Goal: Task Accomplishment & Management: Complete application form

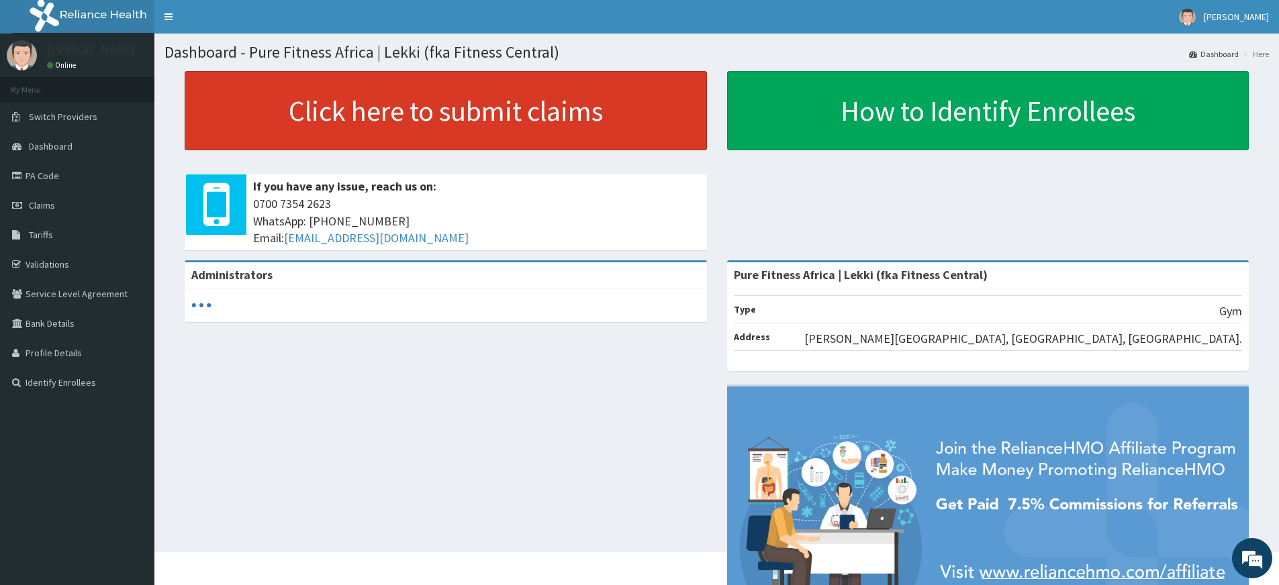
click at [514, 126] on link "Click here to submit claims" at bounding box center [446, 110] width 522 height 79
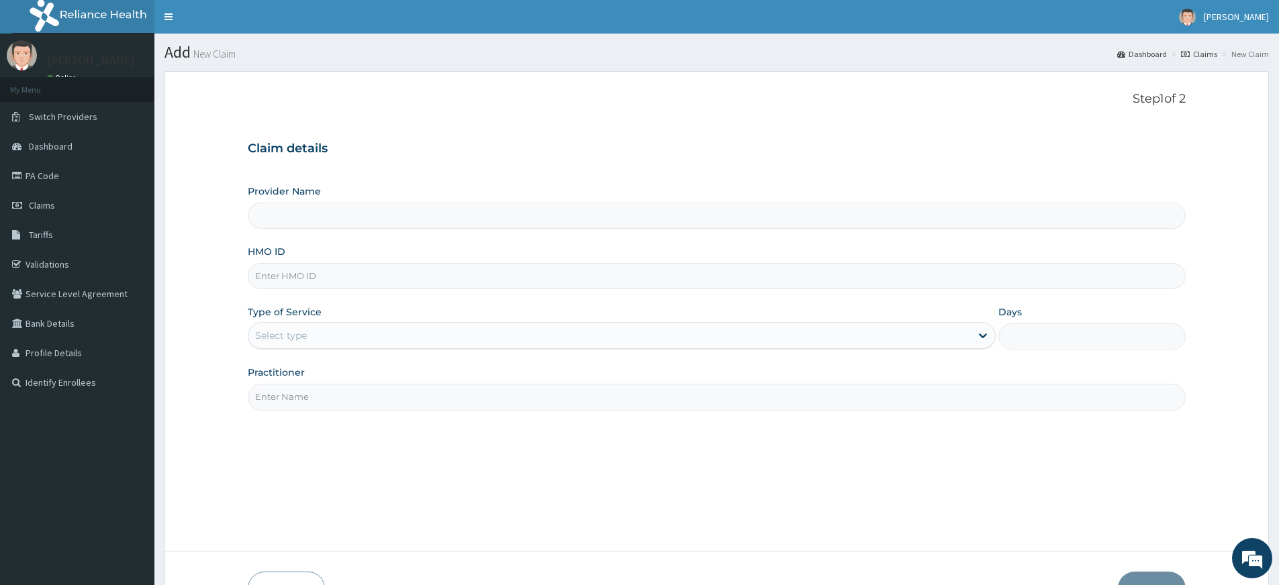
click at [457, 269] on input "HMO ID" at bounding box center [717, 276] width 938 height 26
type input "D"
type input "Pure Fitness Africa | Lekki (fka Fitness Central)"
type input "1"
type input "DOA/10053/A"
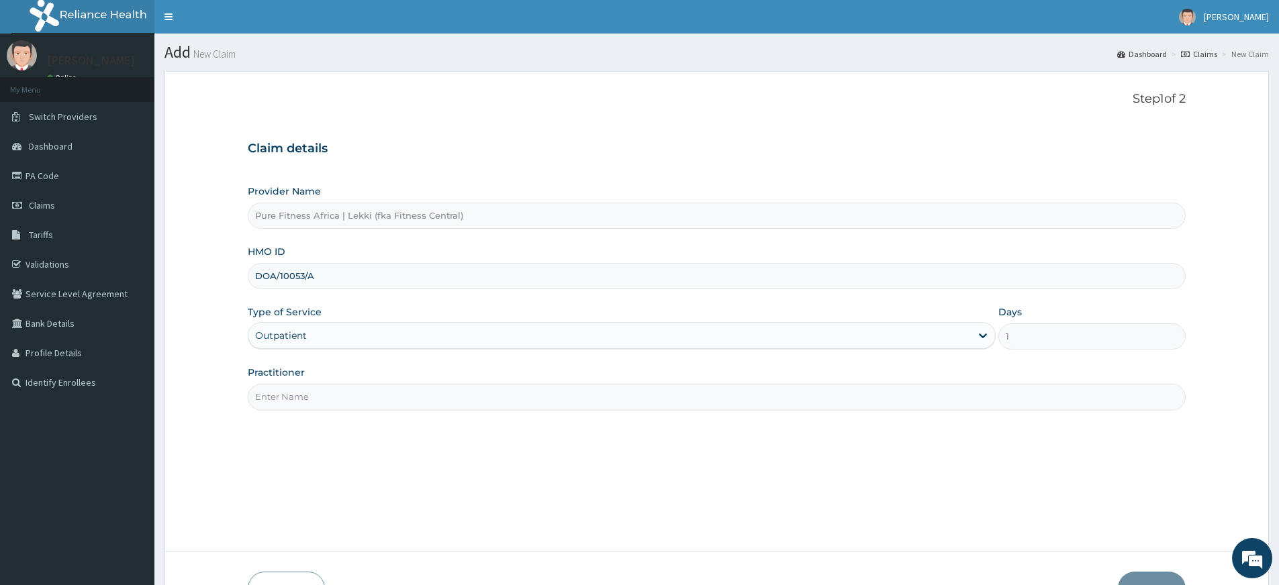
click at [355, 404] on input "Practitioner" at bounding box center [717, 397] width 938 height 26
type input "pure fitness africa"
click at [303, 274] on input "DOA/10053/A" at bounding box center [717, 276] width 938 height 26
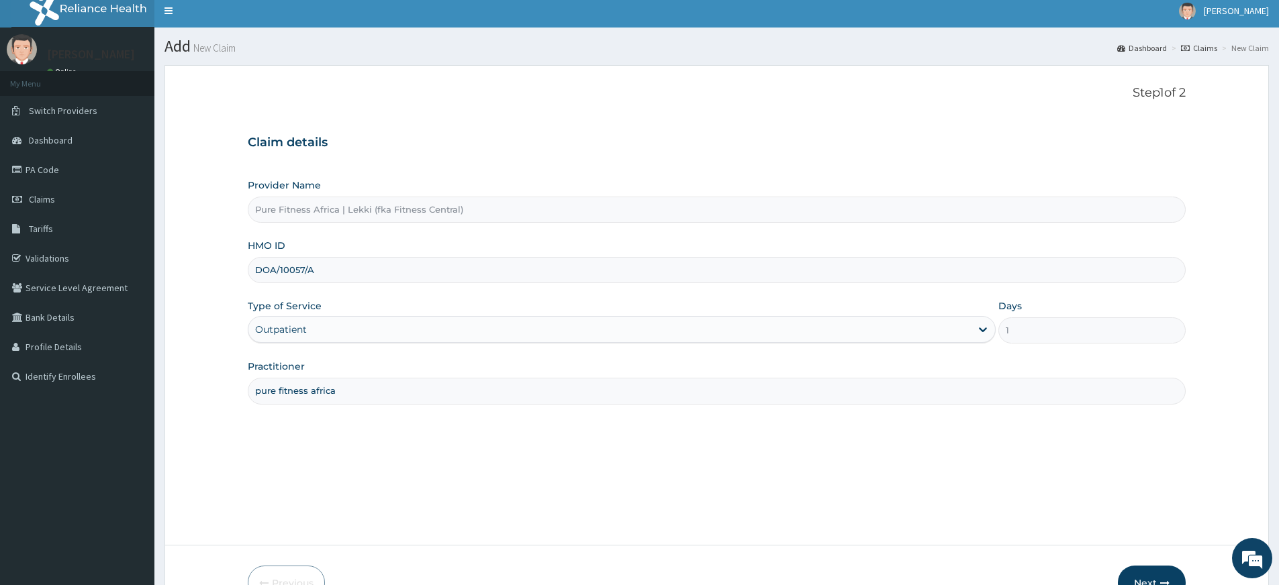
scroll to position [87, 0]
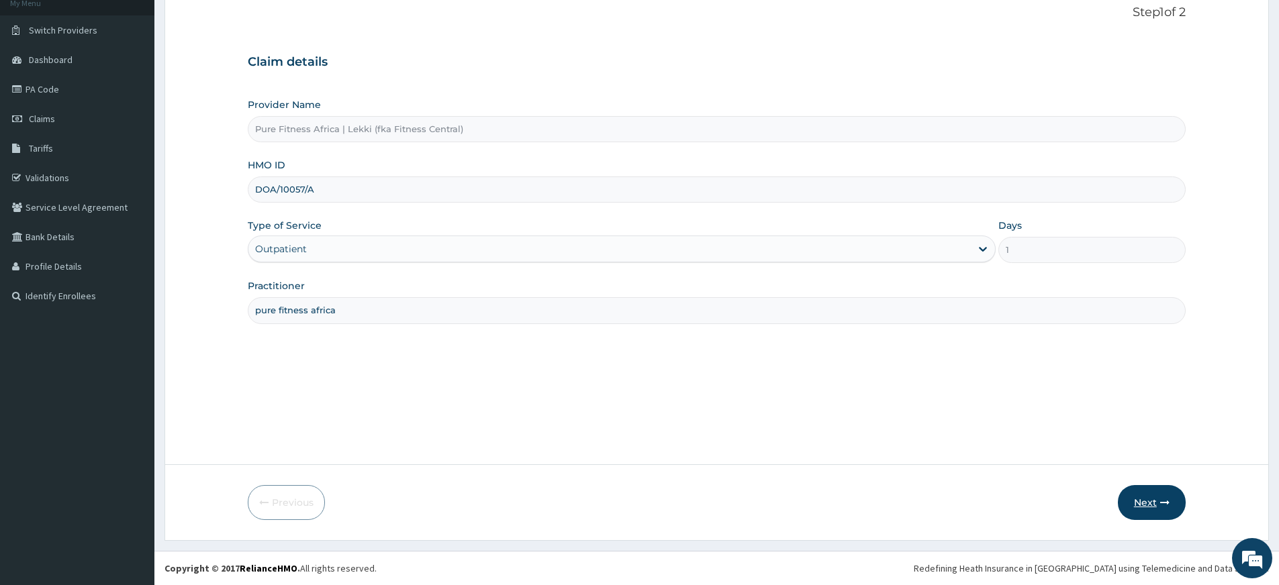
type input "DOA/10057/A"
click at [1138, 516] on button "Next" at bounding box center [1152, 502] width 68 height 35
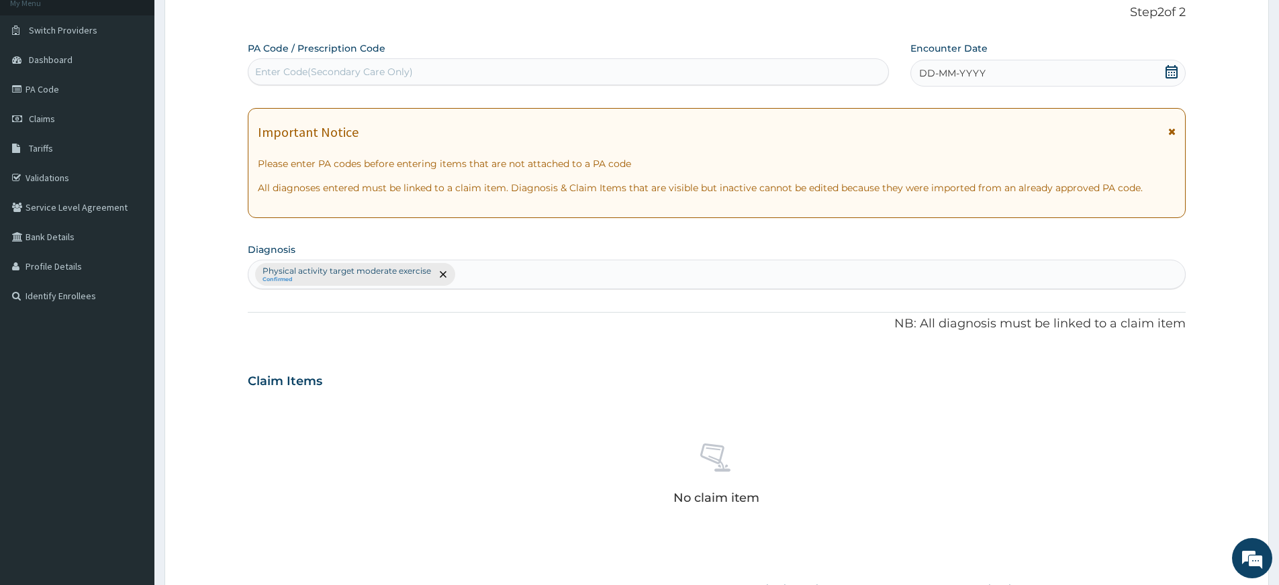
scroll to position [0, 0]
click at [653, 59] on div "Enter Code(Secondary Care Only)" at bounding box center [568, 71] width 641 height 27
click at [652, 63] on div "Enter Code(Secondary Care Only)" at bounding box center [568, 71] width 640 height 21
type input "PA/FFF7D9"
click at [1011, 80] on div "DD-MM-YYYY" at bounding box center [1047, 73] width 275 height 27
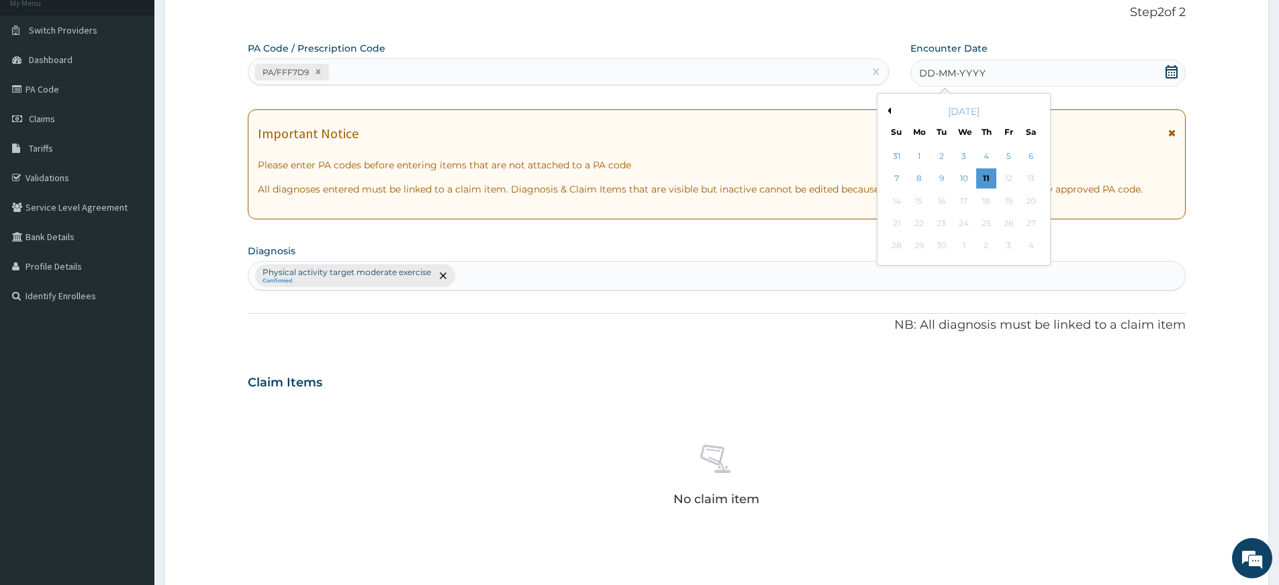
click at [984, 181] on div "11" at bounding box center [986, 179] width 20 height 20
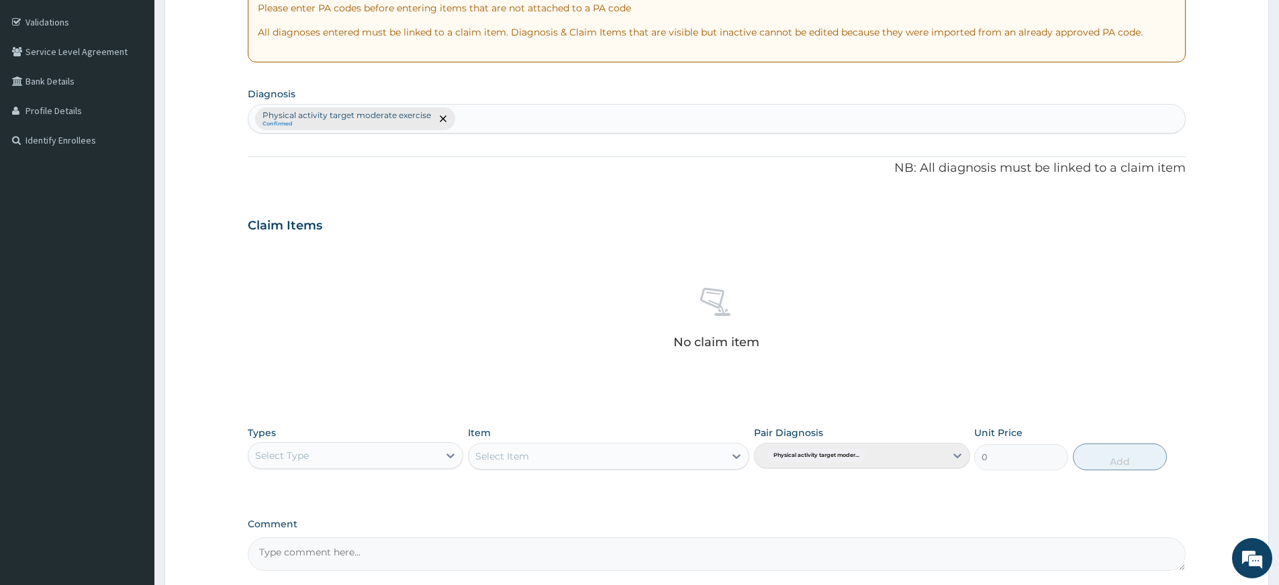
scroll to position [369, 0]
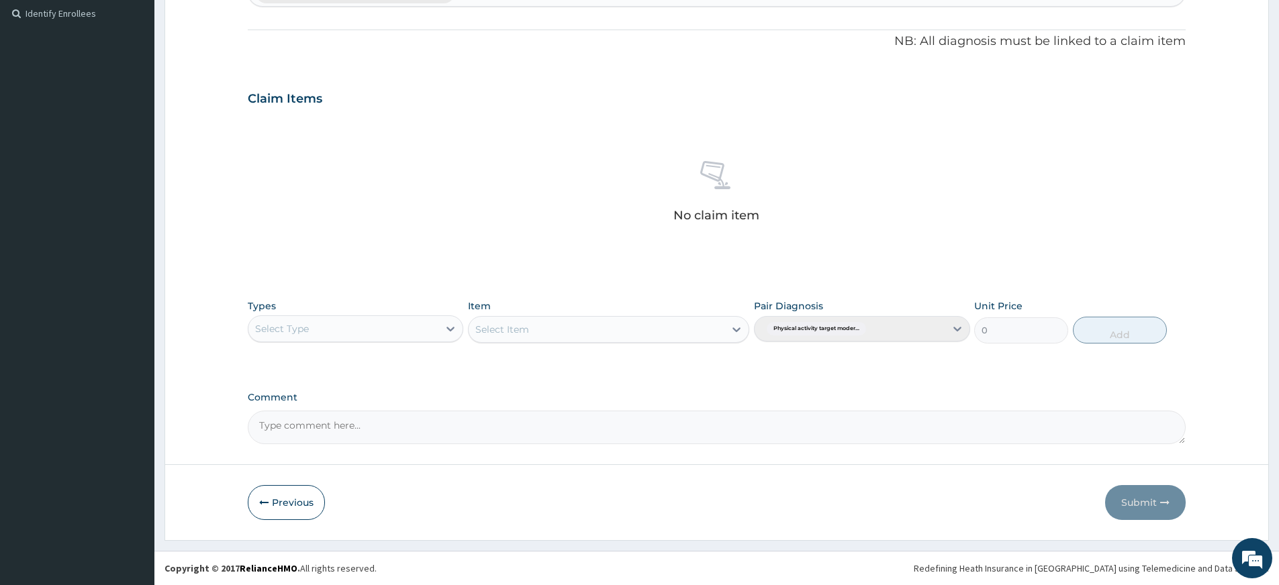
click at [387, 339] on div "Select Type" at bounding box center [356, 329] width 216 height 27
click at [363, 536] on div "Gym" at bounding box center [356, 534] width 216 height 24
click at [502, 334] on div "Select Item" at bounding box center [502, 329] width 54 height 13
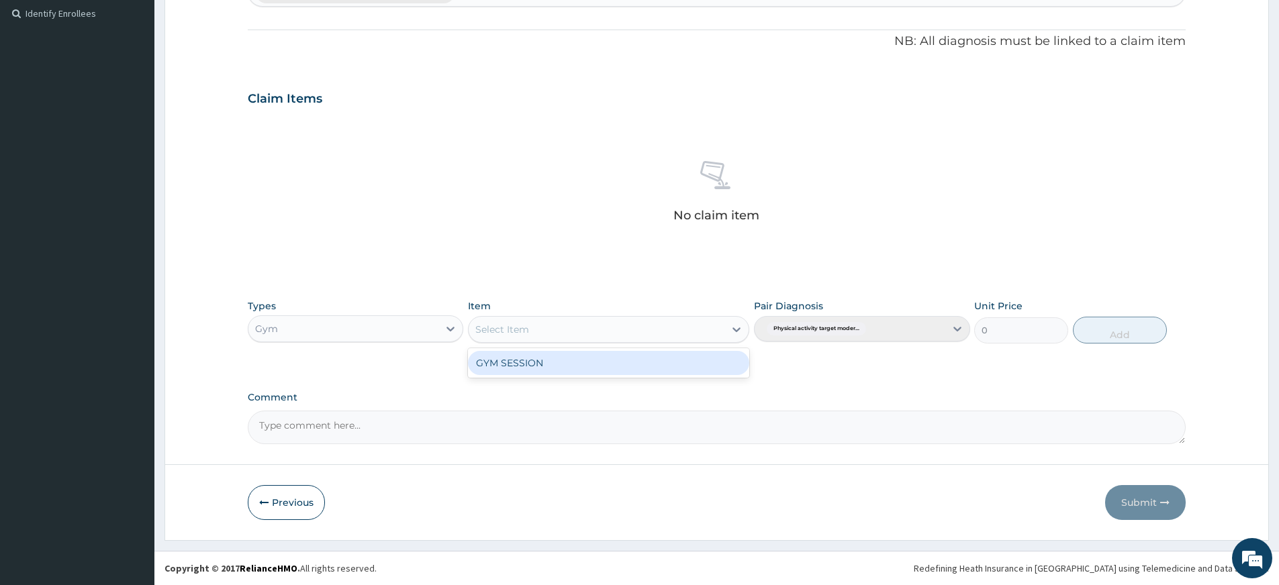
click at [536, 370] on div "GYM SESSION" at bounding box center [608, 363] width 281 height 24
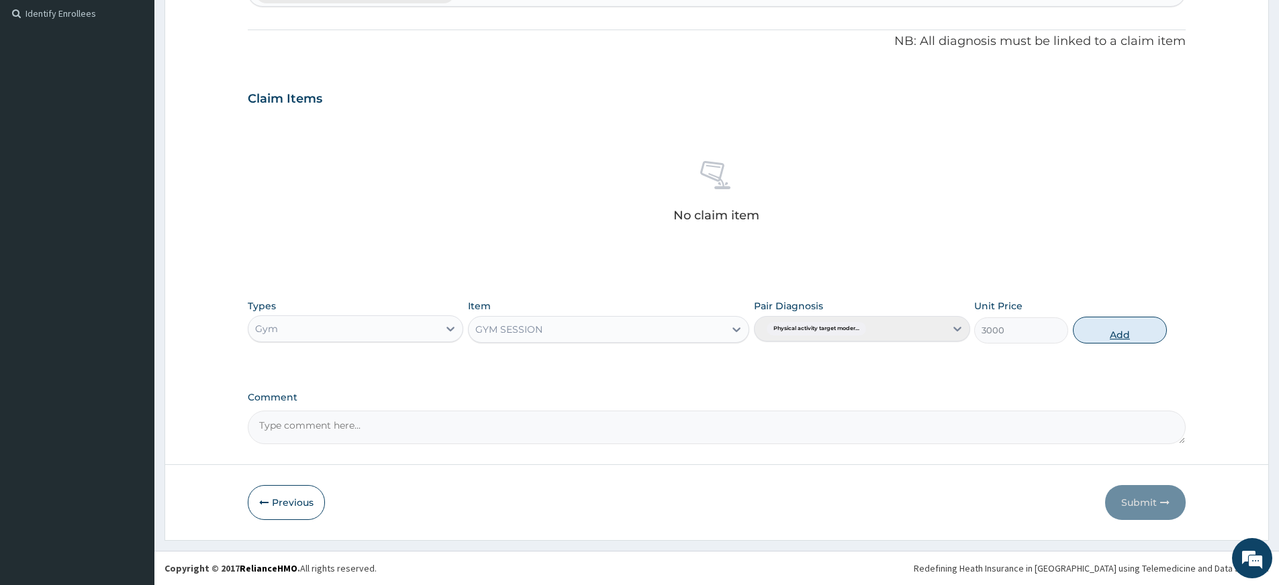
click at [1124, 338] on button "Add" at bounding box center [1120, 330] width 94 height 27
type input "0"
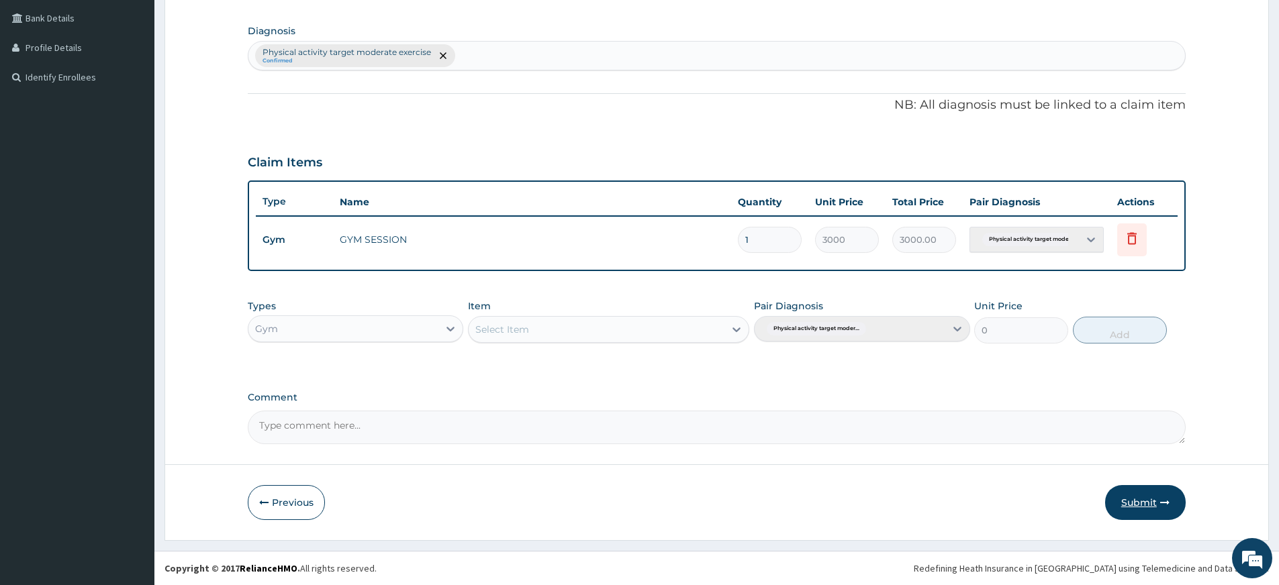
click at [1145, 505] on button "Submit" at bounding box center [1145, 502] width 81 height 35
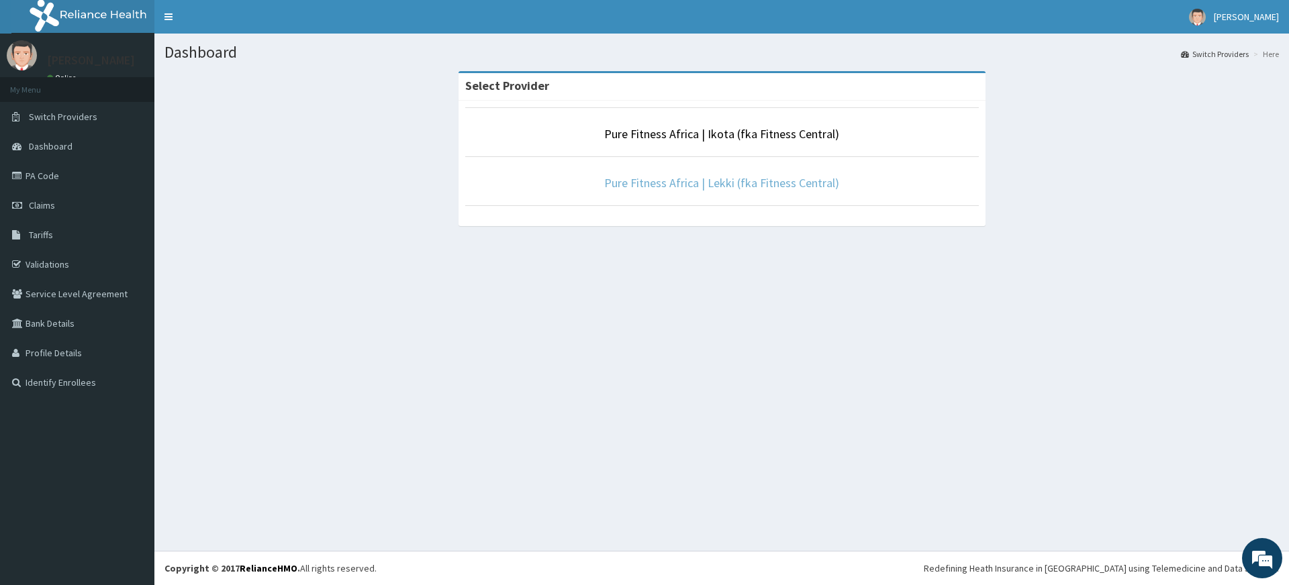
click at [684, 177] on link "Pure Fitness Africa | Lekki (fka Fitness Central)" at bounding box center [721, 182] width 235 height 15
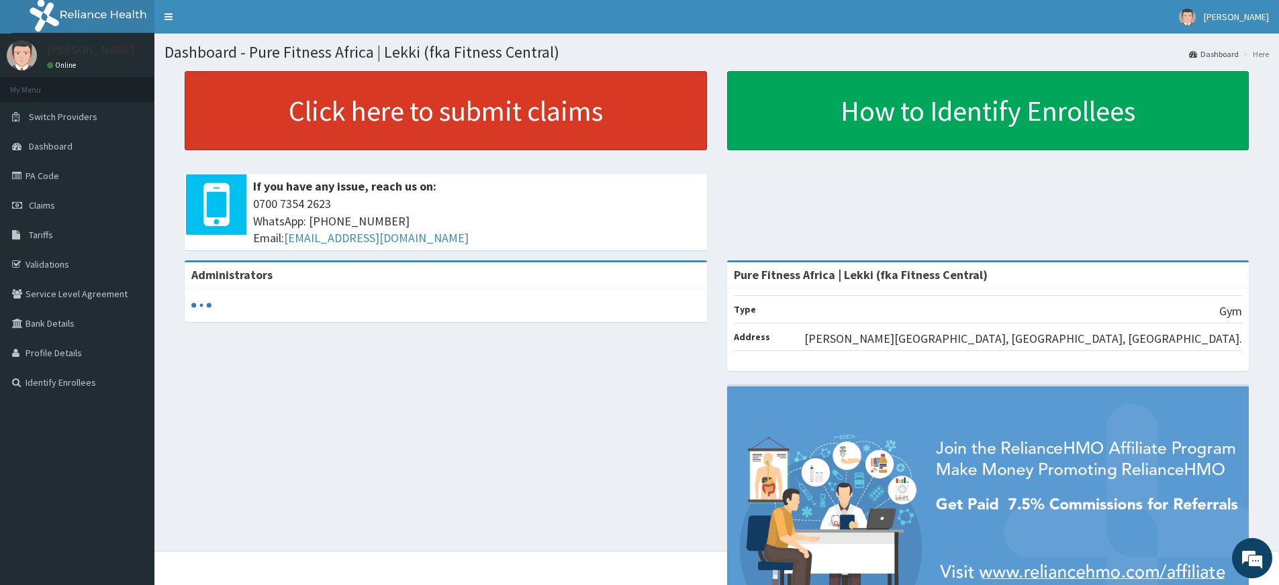
click at [354, 108] on link "Click here to submit claims" at bounding box center [446, 110] width 522 height 79
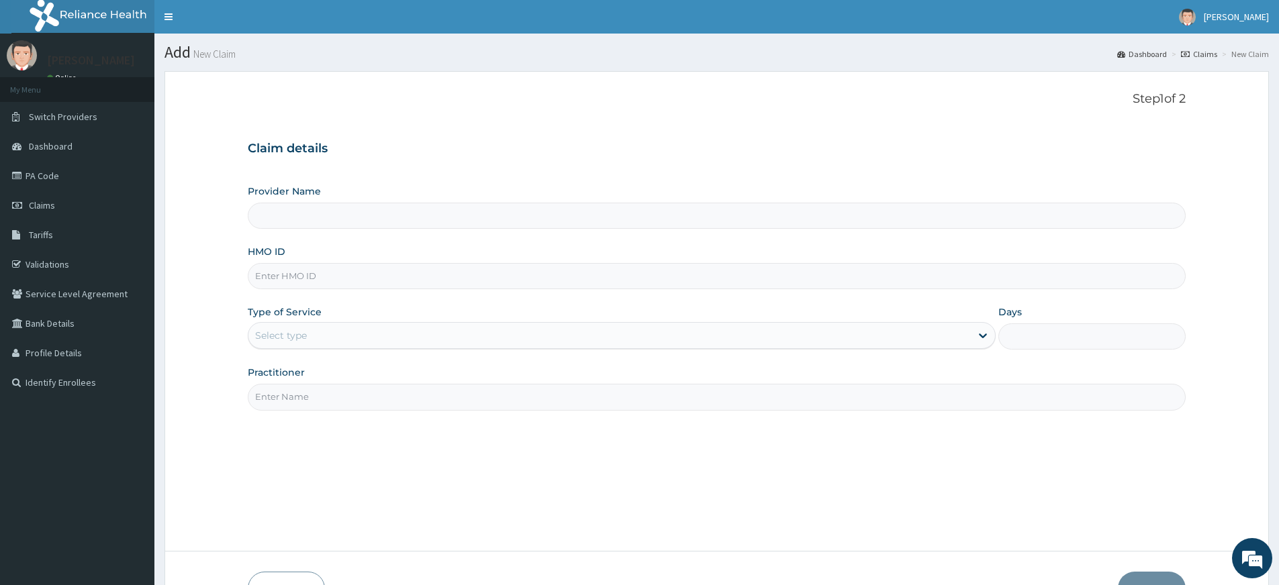
type input "Pure Fitness Africa | Lekki (fka Fitness Central)"
type input "1"
click at [332, 403] on input "Practitioner" at bounding box center [717, 397] width 938 height 26
type input "pure fitness africa"
click at [324, 284] on input "HMO ID" at bounding box center [717, 276] width 938 height 26
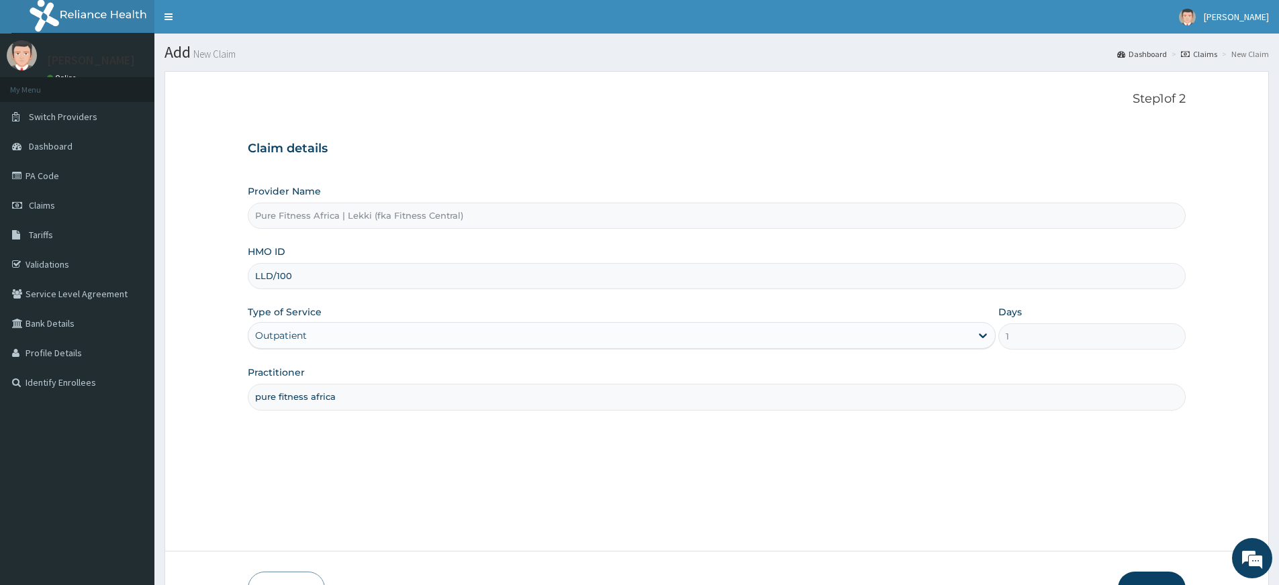
type input "LLD/10047/A"
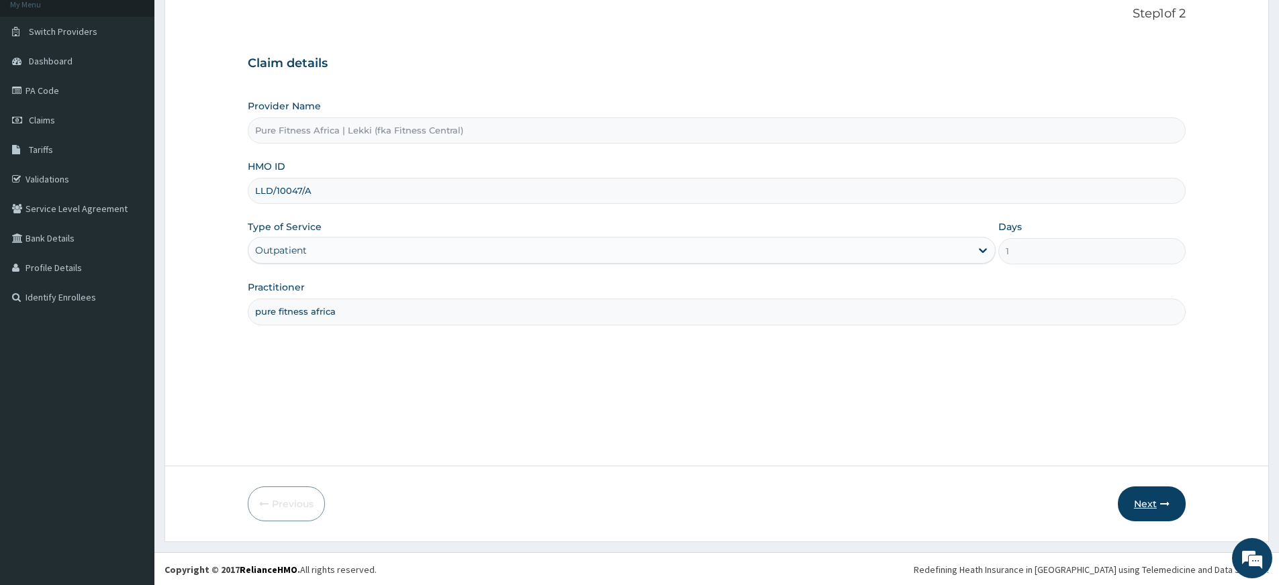
scroll to position [87, 0]
click at [1174, 511] on button "Next" at bounding box center [1152, 502] width 68 height 35
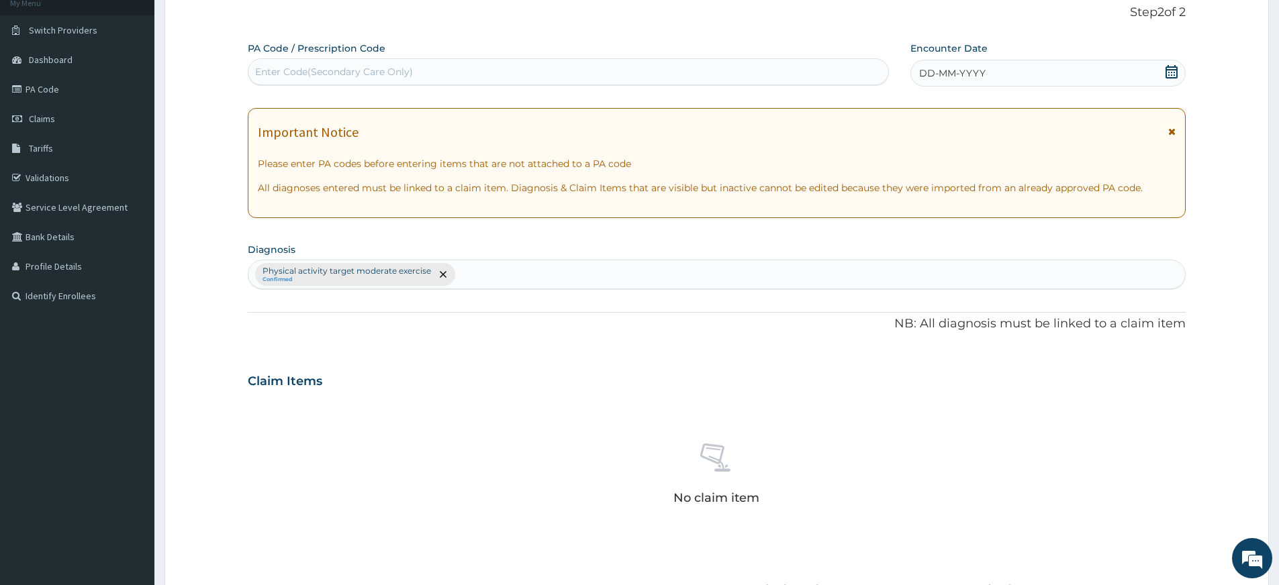
click at [473, 83] on div "Enter Code(Secondary Care Only)" at bounding box center [568, 71] width 641 height 27
type input "PA/7D5A7F"
click at [1025, 71] on div "DD-MM-YYYY" at bounding box center [1047, 73] width 275 height 27
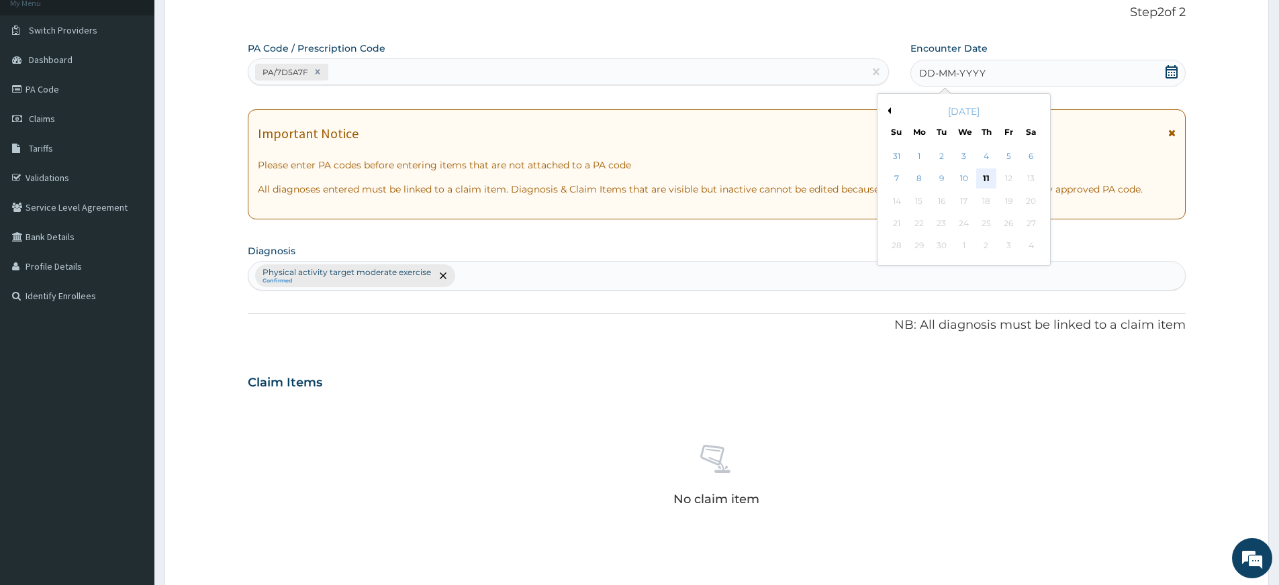
click at [995, 179] on div "11" at bounding box center [986, 179] width 20 height 20
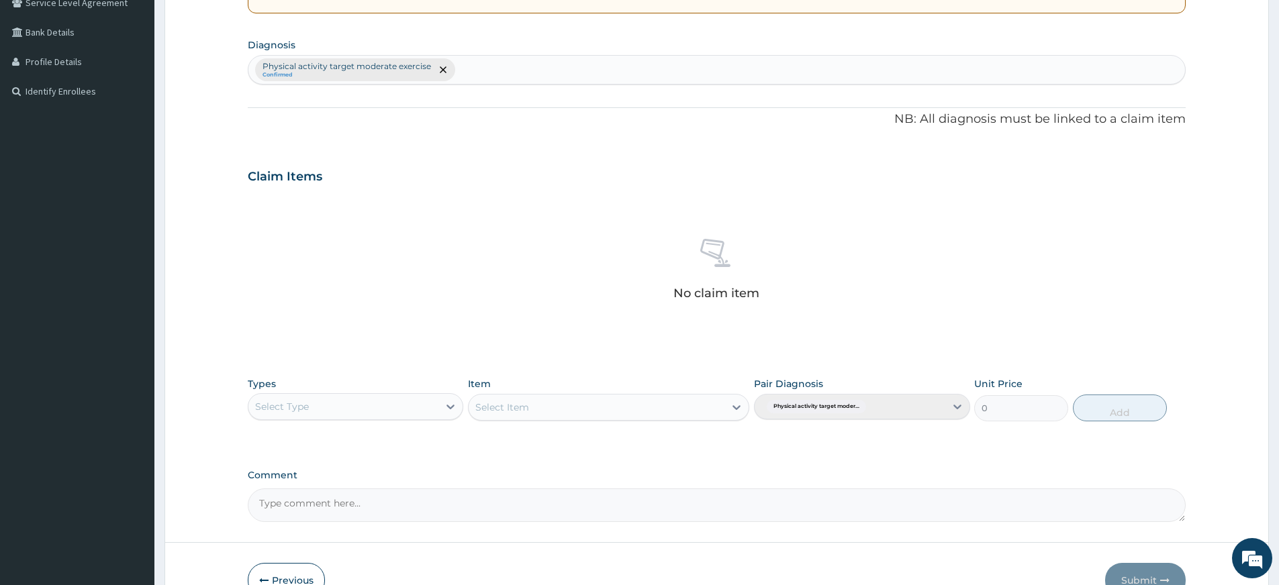
scroll to position [369, 0]
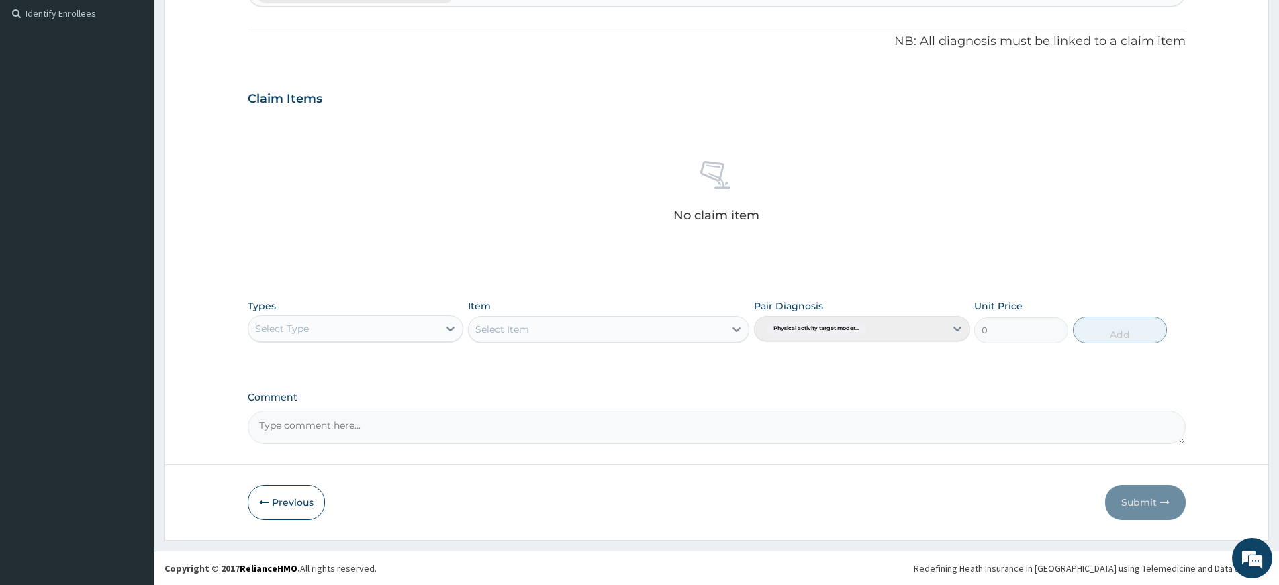
click at [394, 322] on div "Select Type" at bounding box center [343, 328] width 190 height 21
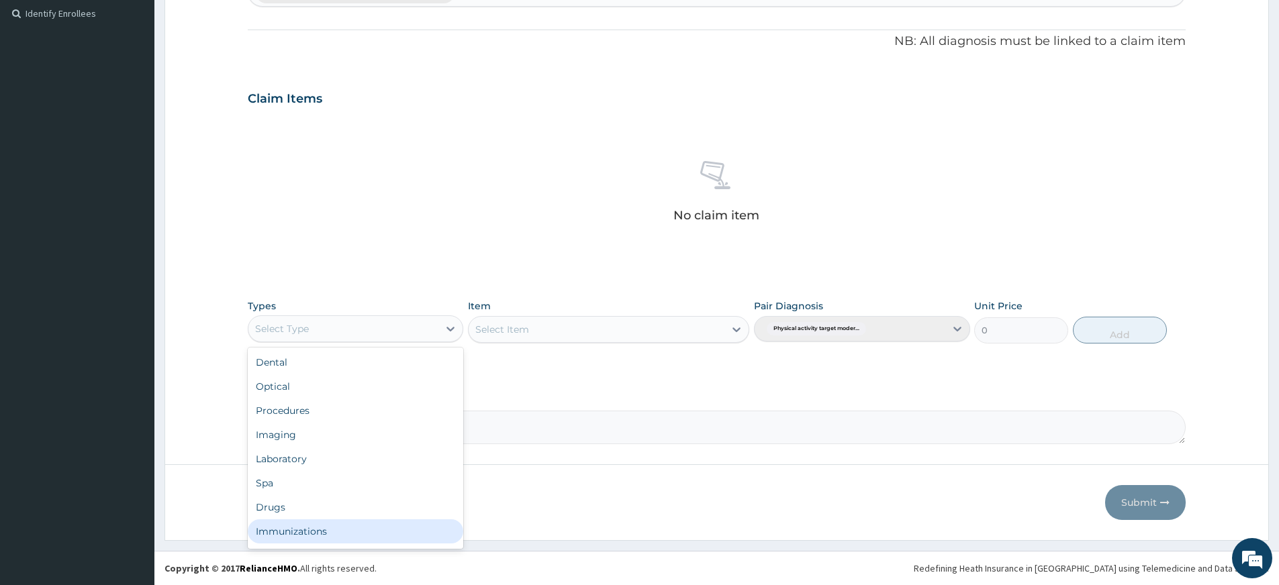
scroll to position [46, 0]
click at [353, 534] on div "Gym" at bounding box center [356, 534] width 216 height 24
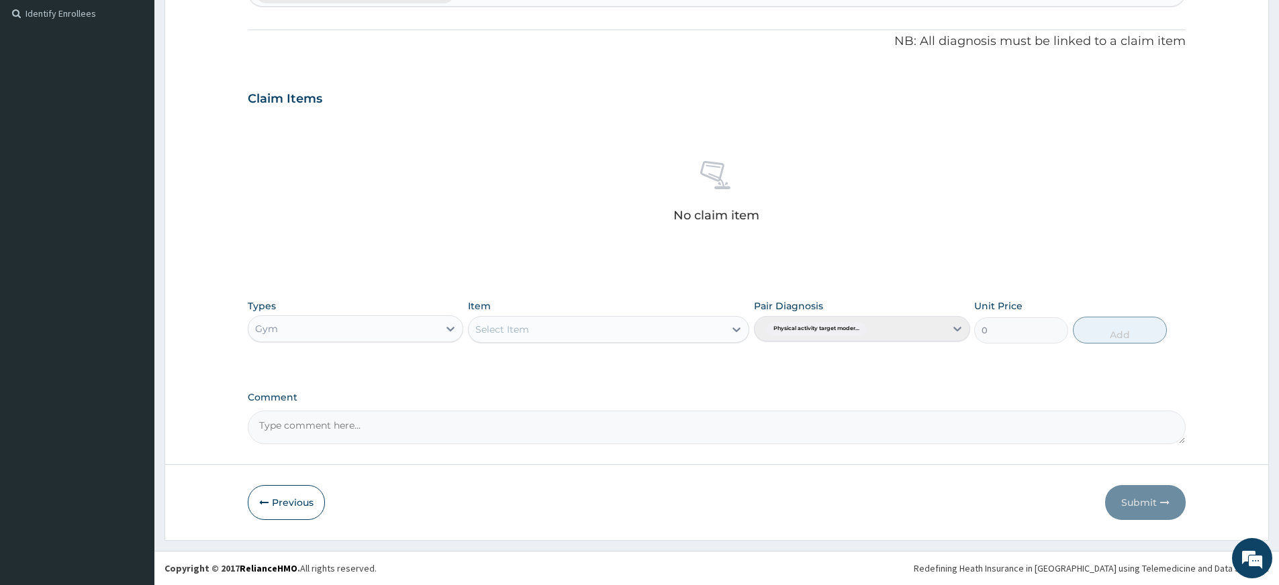
click at [714, 330] on div "Select Item" at bounding box center [597, 329] width 256 height 21
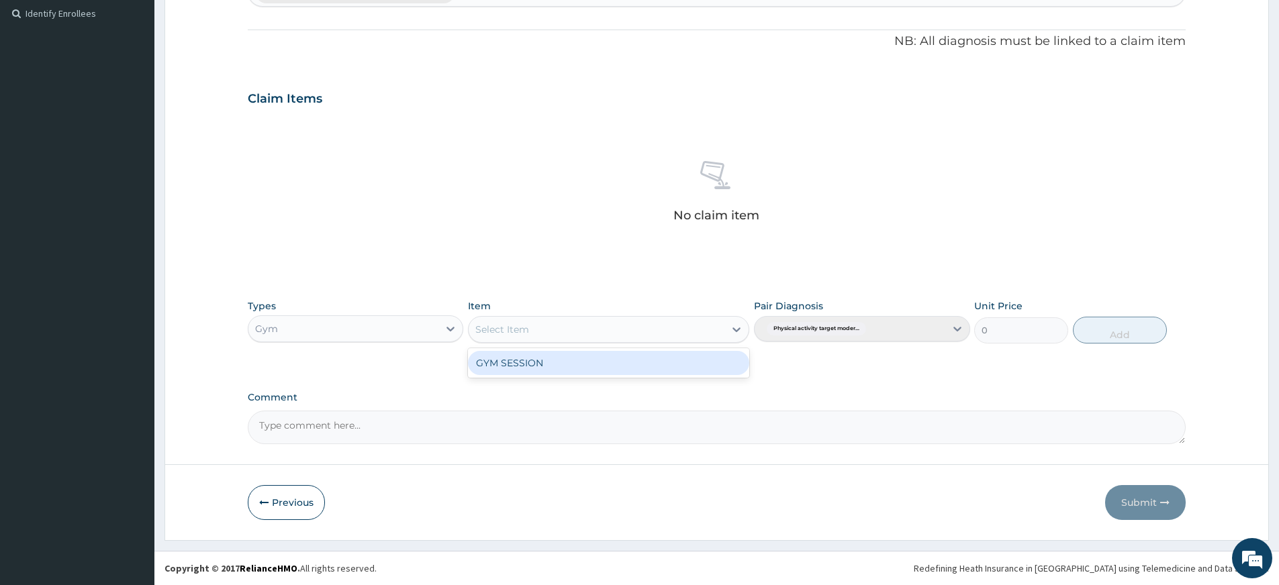
click at [715, 363] on div "GYM SESSION" at bounding box center [608, 363] width 281 height 24
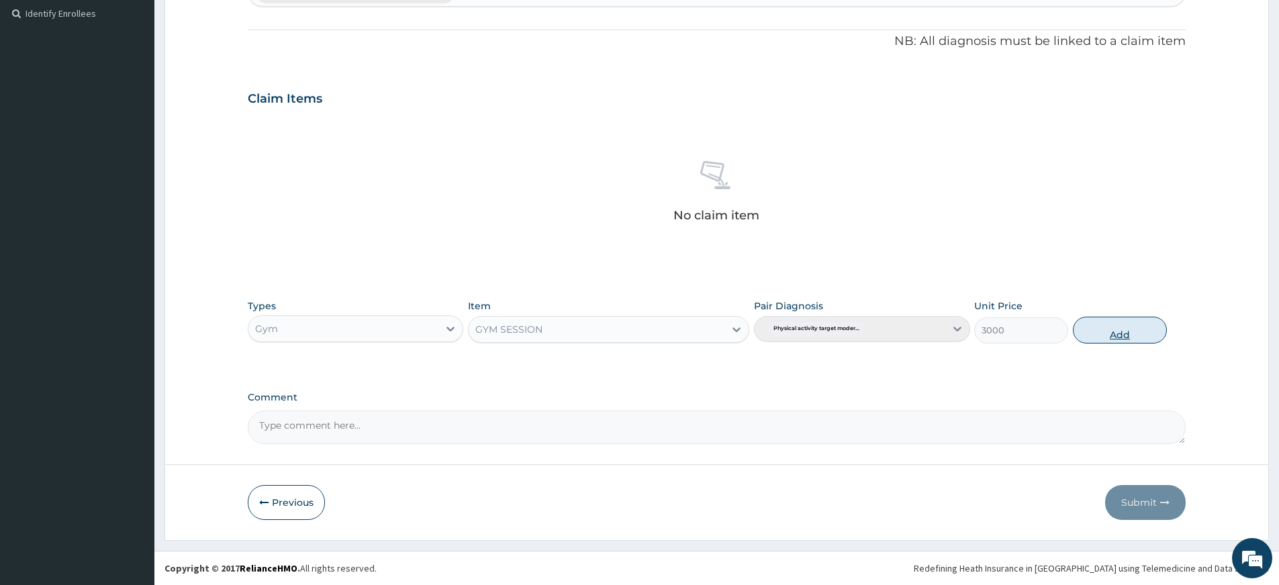
click at [1099, 332] on button "Add" at bounding box center [1120, 330] width 94 height 27
type input "0"
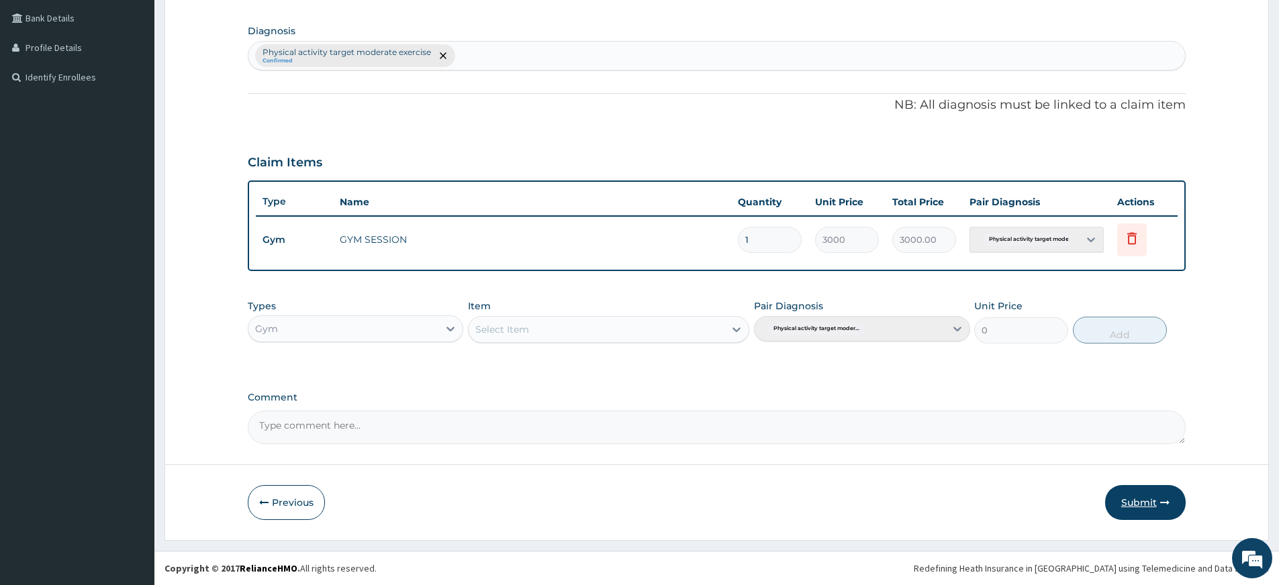
click at [1132, 505] on button "Submit" at bounding box center [1145, 502] width 81 height 35
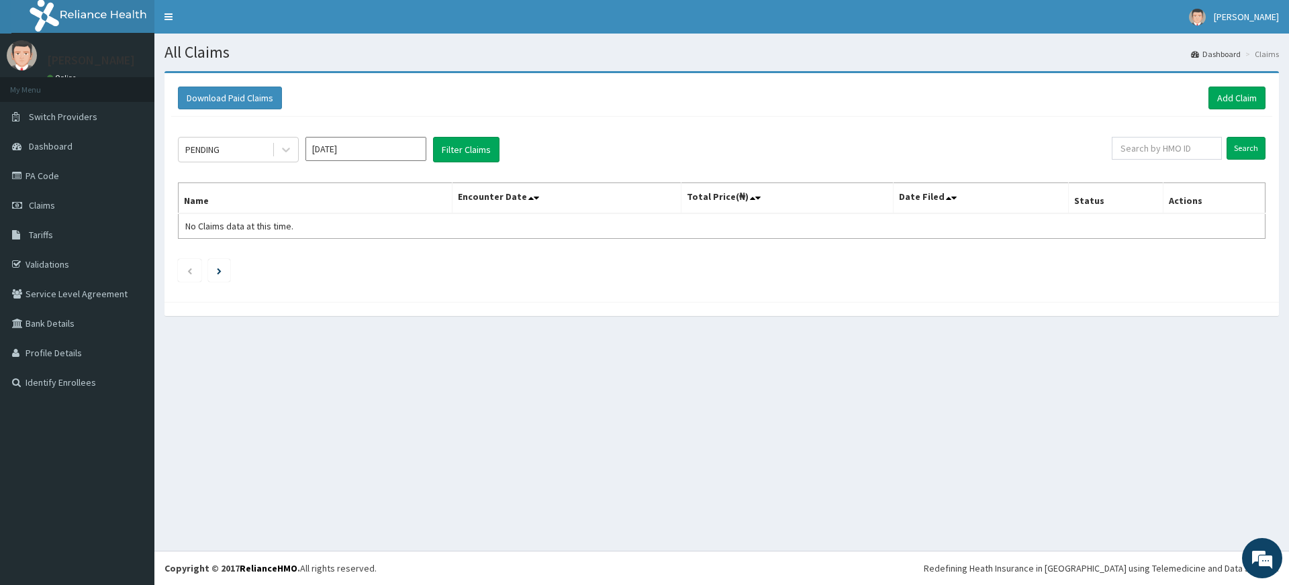
click at [1010, 460] on div "All Claims Dashboard Claims Download Paid Claims Add Claim × Note you can only …" at bounding box center [721, 293] width 1135 height 518
